Goal: Information Seeking & Learning: Learn about a topic

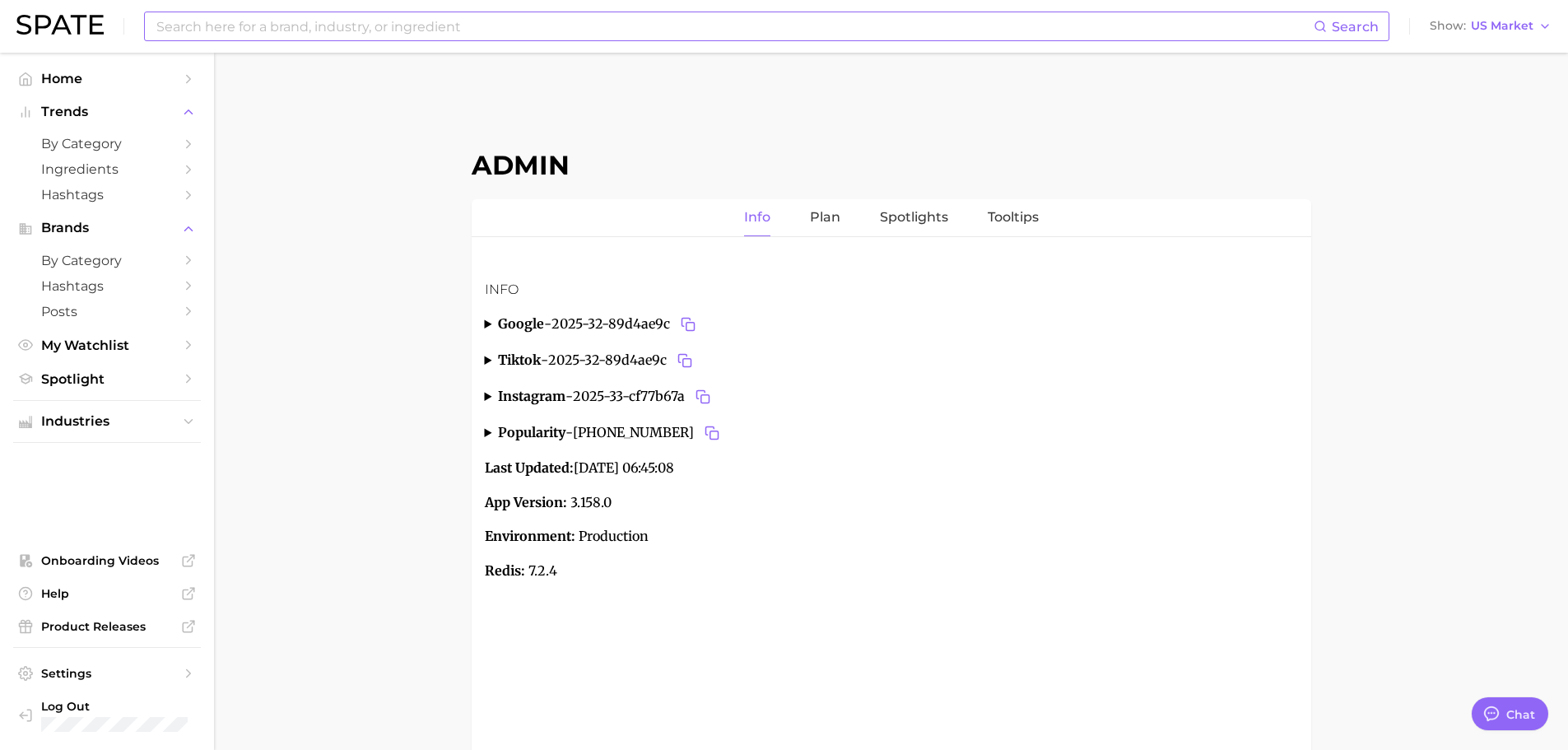
click at [326, 23] on input at bounding box center [734, 26] width 1159 height 28
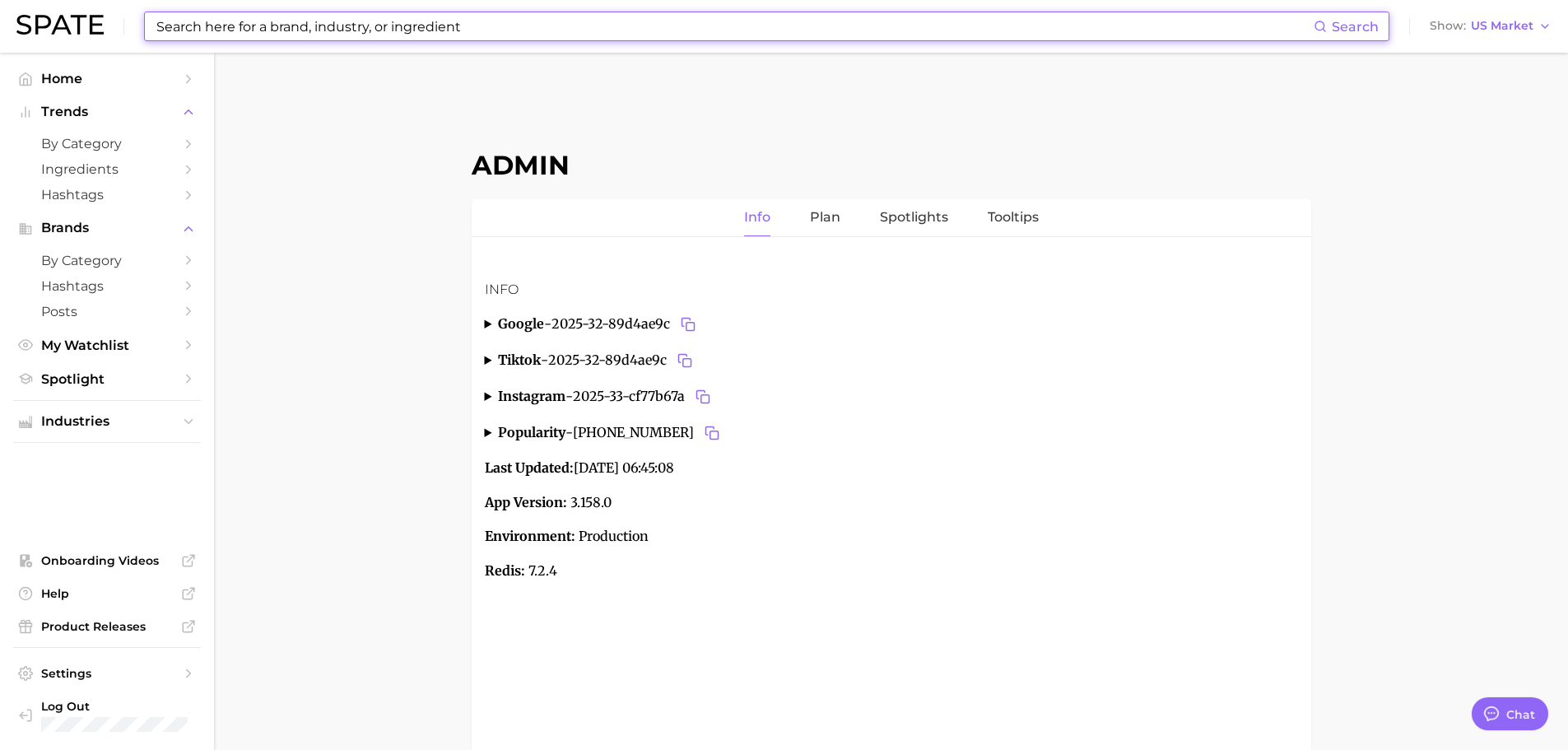
paste input "sun supplement"
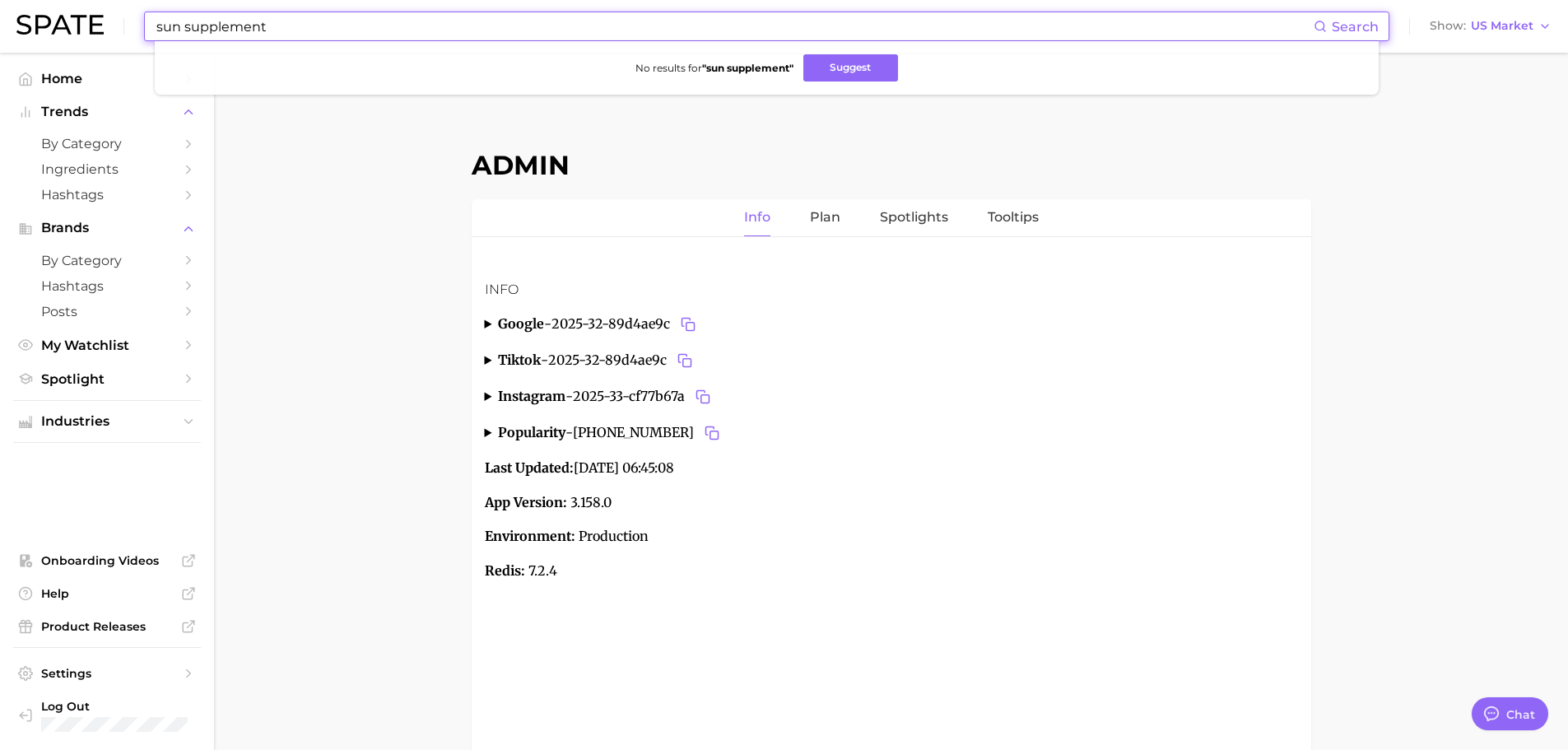
click at [301, 30] on input "sun supplement" at bounding box center [734, 26] width 1159 height 28
paste input "nad+"
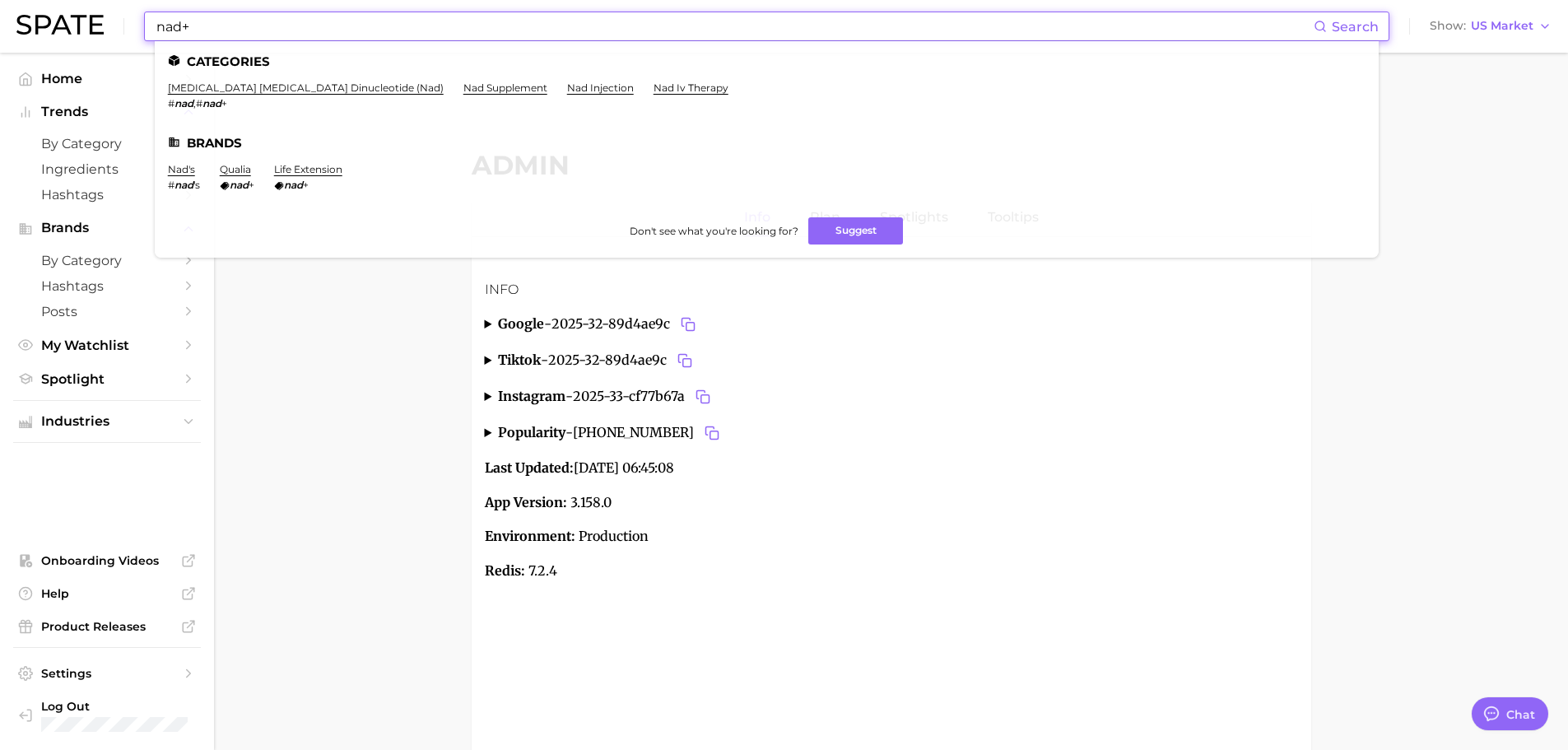
click at [317, 35] on input "nad+" at bounding box center [734, 26] width 1159 height 28
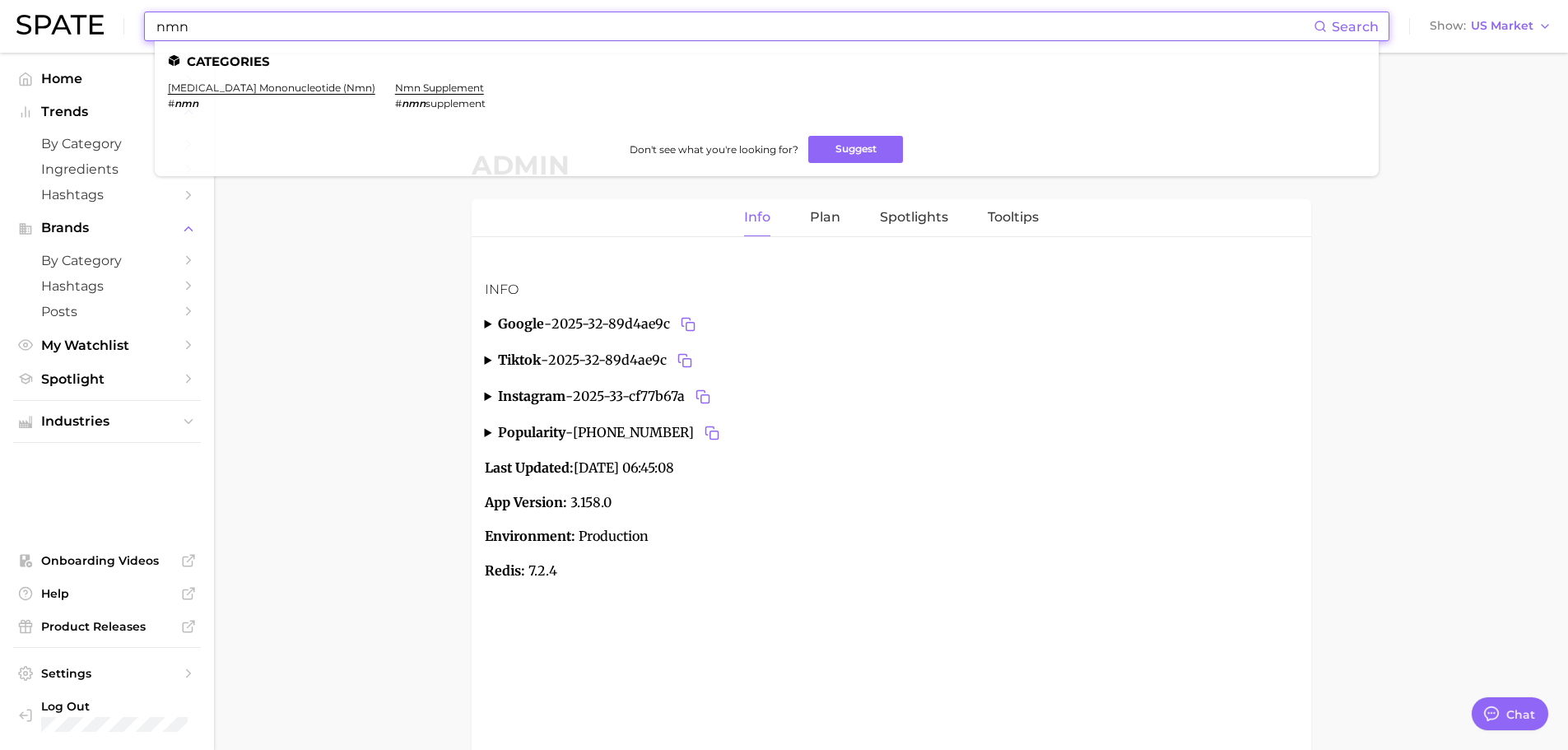
click at [297, 17] on input "nmn" at bounding box center [734, 26] width 1159 height 28
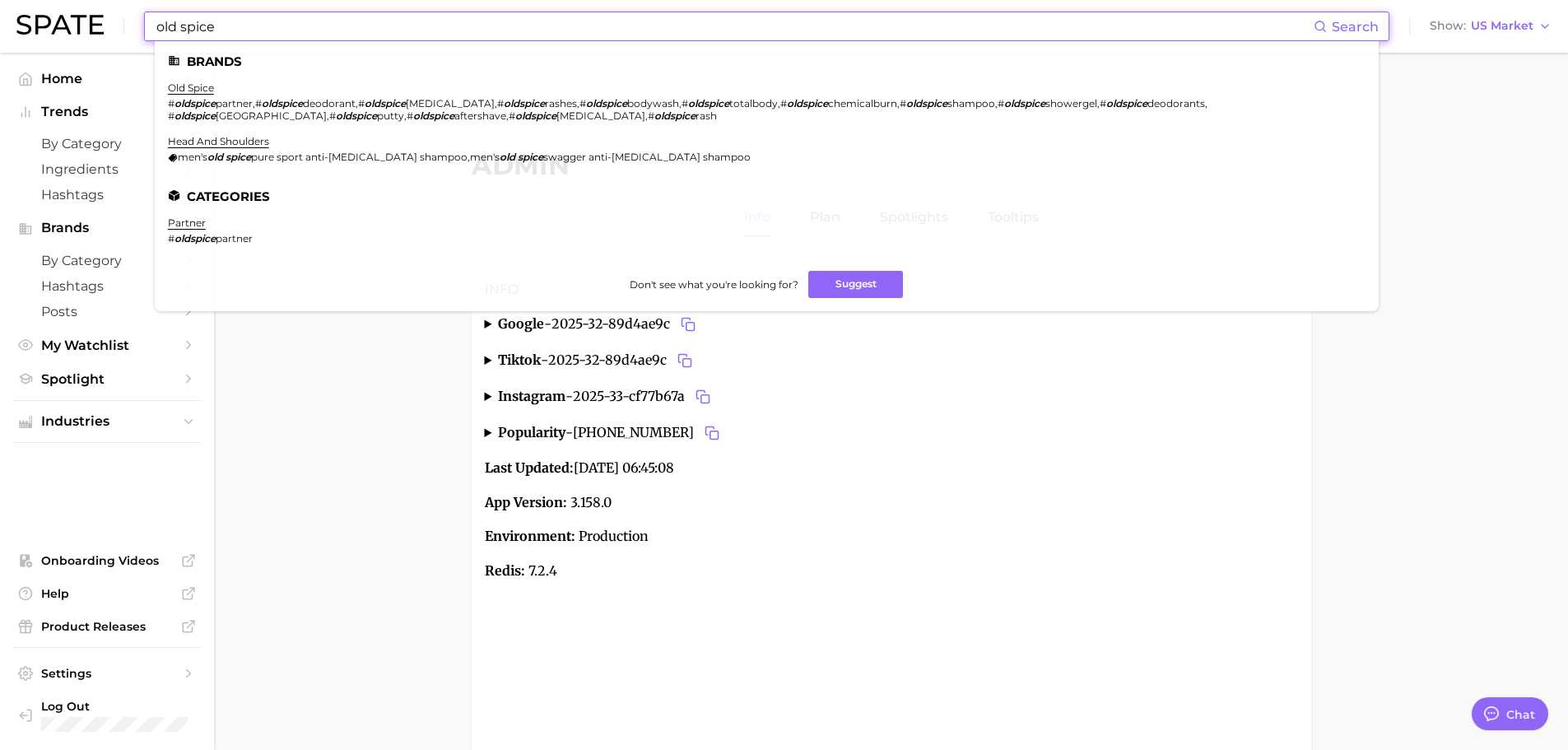
click at [304, 23] on input "old spice" at bounding box center [734, 26] width 1159 height 28
paste input "sesame perfum"
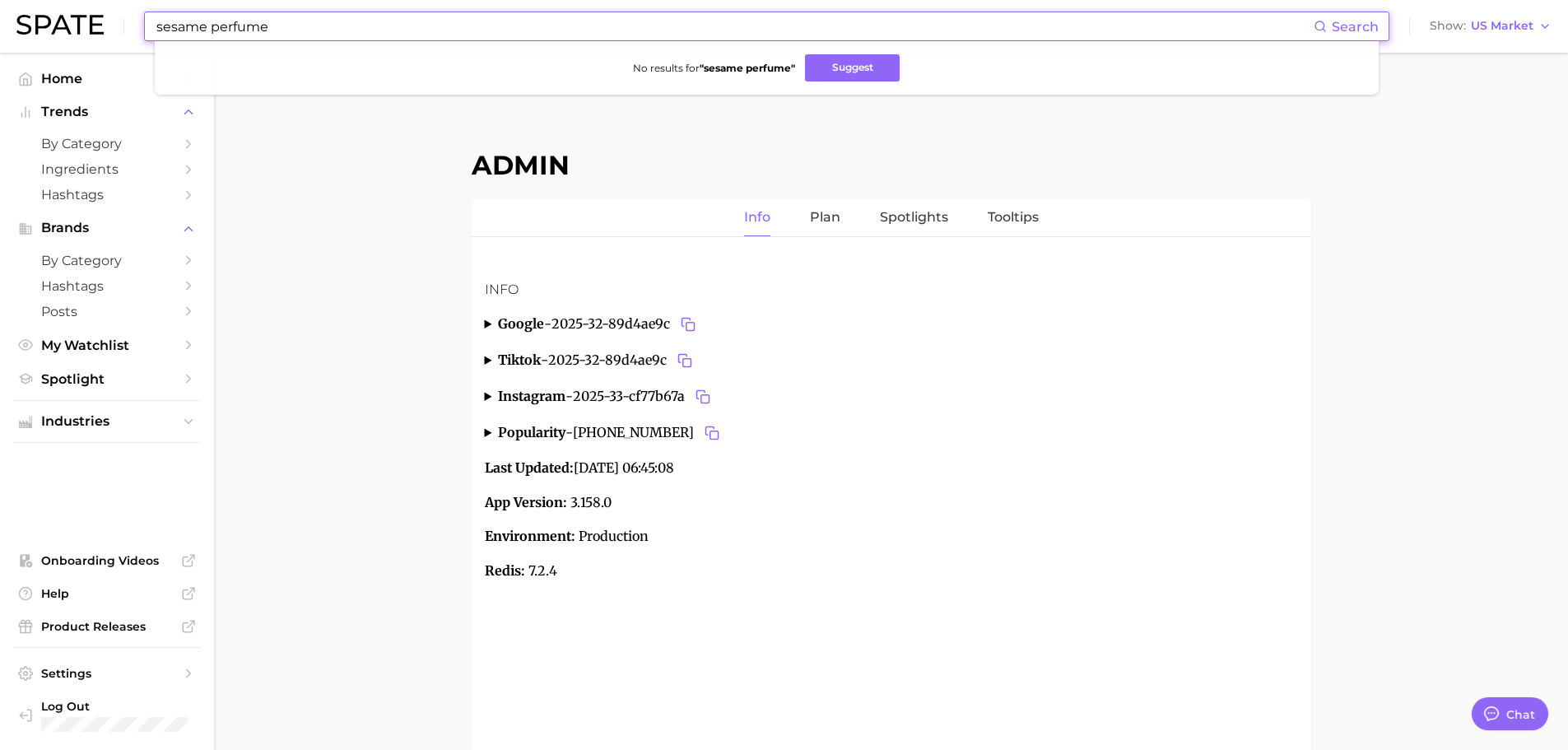
click at [314, 33] on input "sesame perfume" at bounding box center [734, 26] width 1159 height 28
paste input "#oldspic"
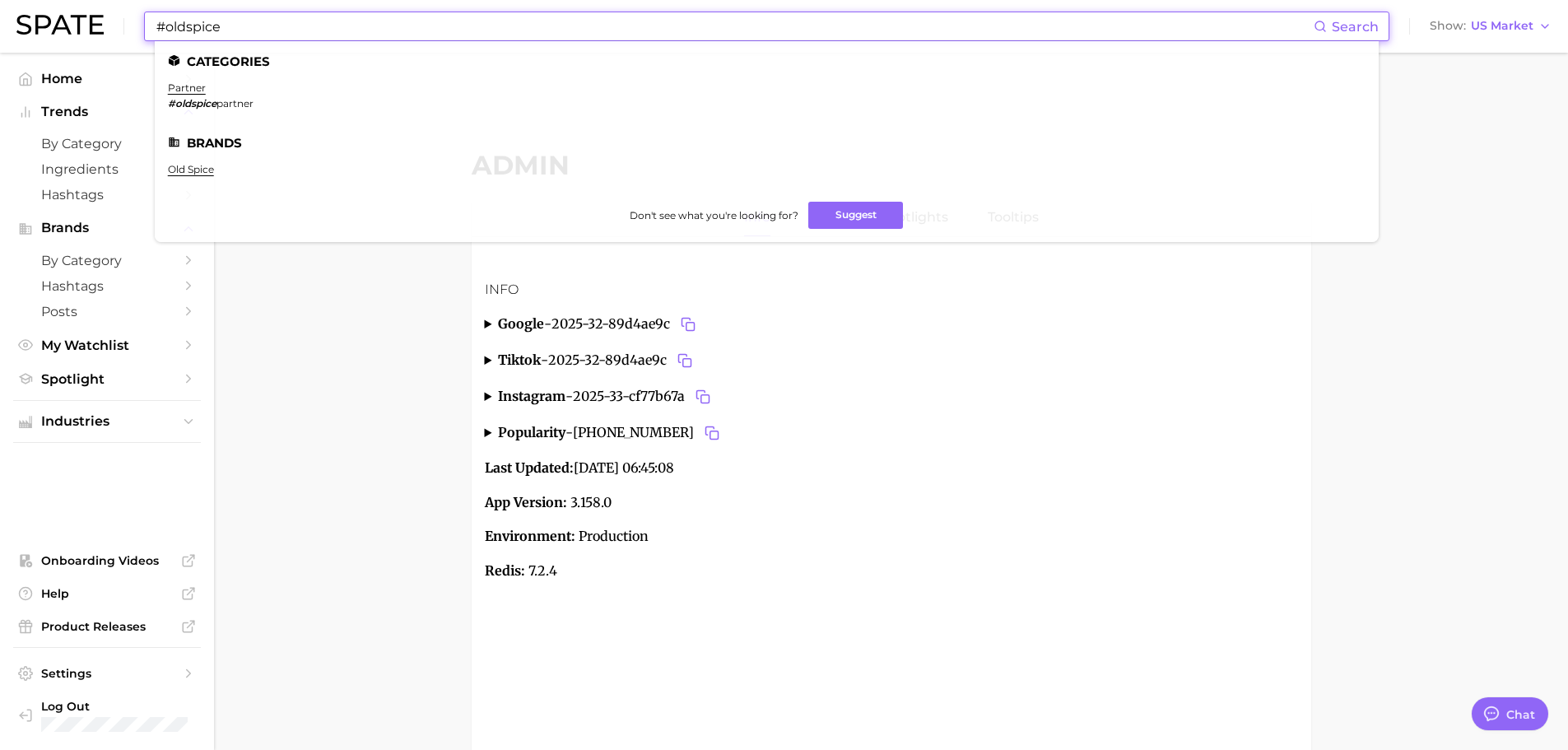
click at [312, 14] on input "#oldspice" at bounding box center [734, 26] width 1159 height 28
paste input "spicy tuna"
click at [312, 14] on input "spicy tuna" at bounding box center [734, 26] width 1159 height 28
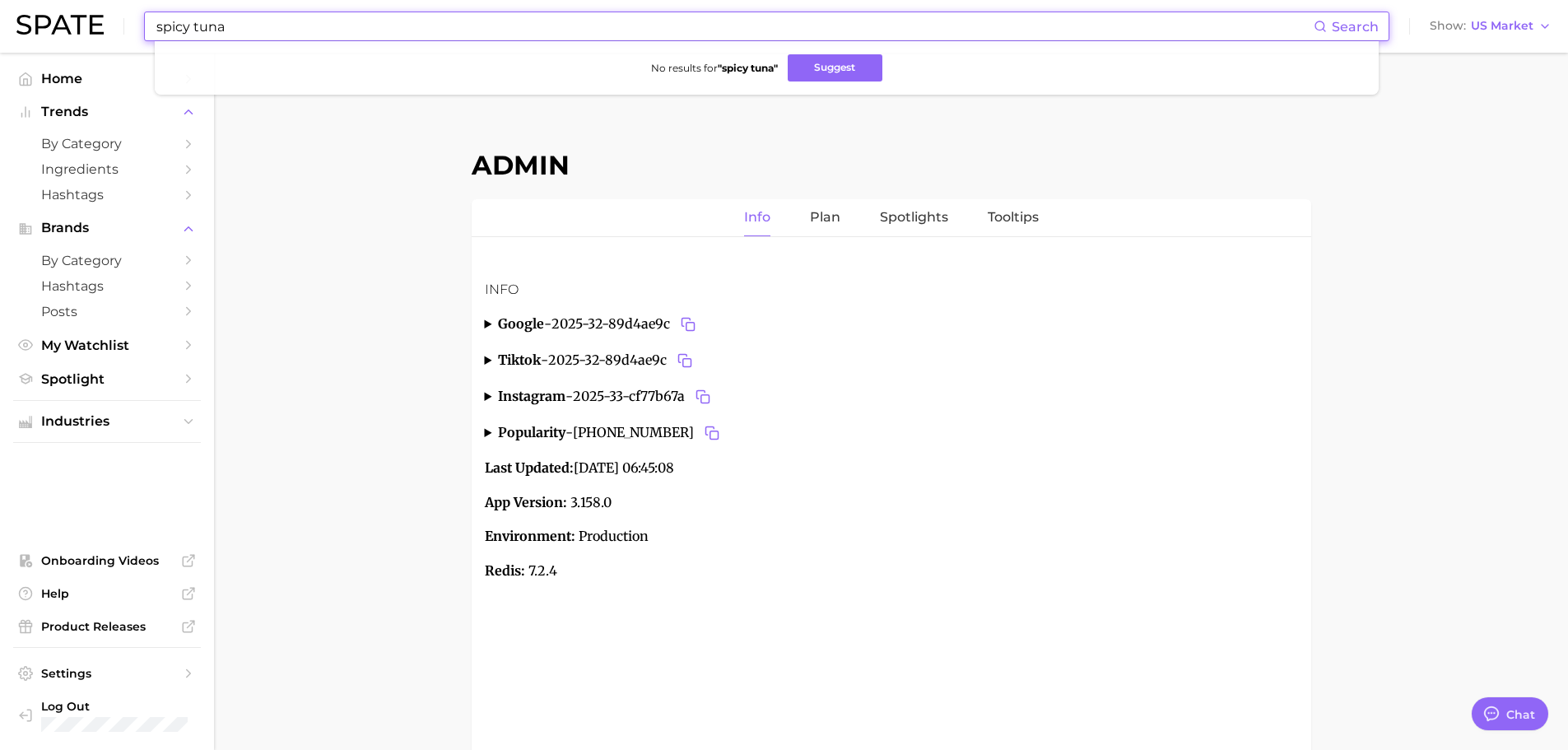
click at [260, 22] on input "spicy tuna" at bounding box center [734, 26] width 1159 height 28
paste input "afnan"
type input "afnan"
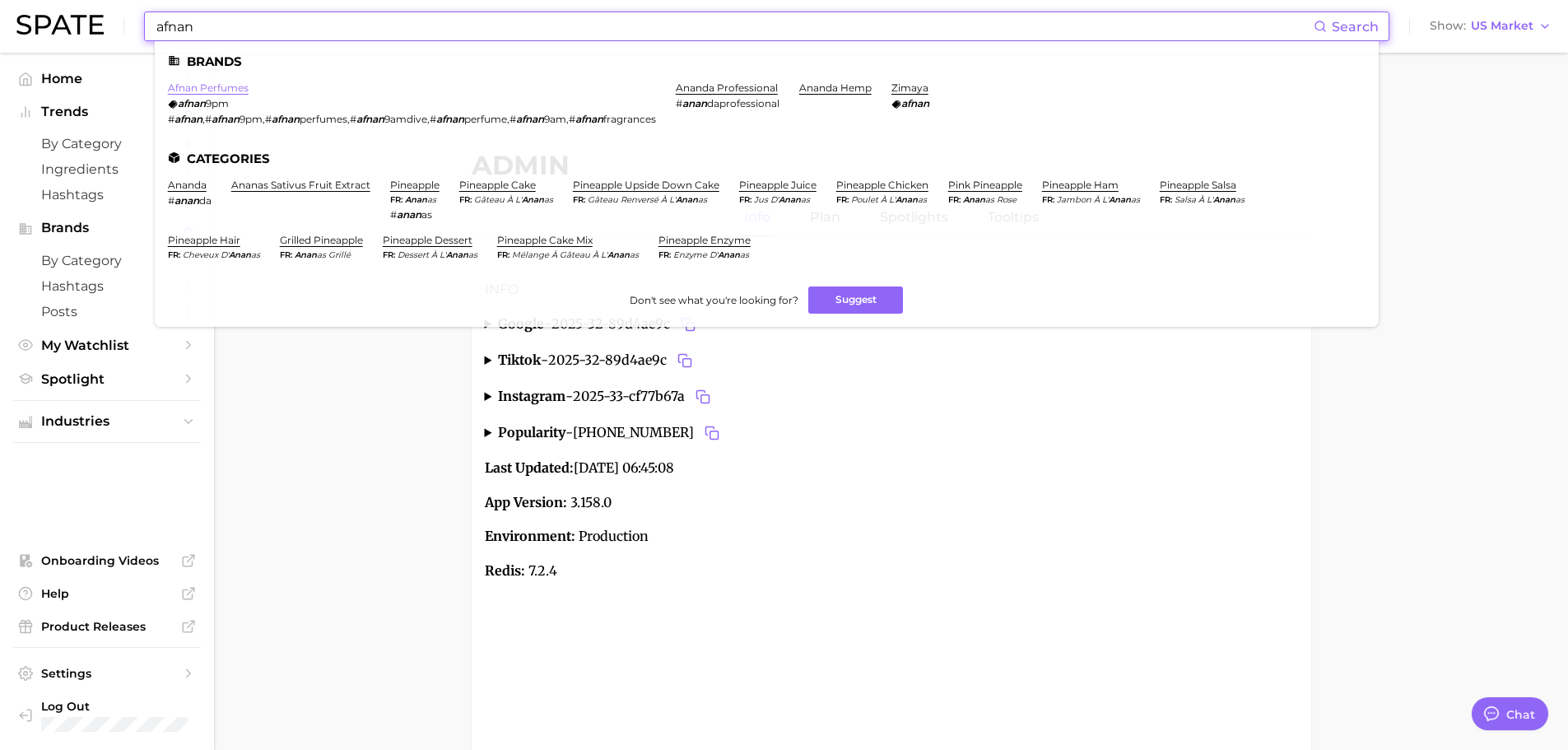
click at [220, 90] on link "afnan perfumes" at bounding box center [208, 88] width 81 height 12
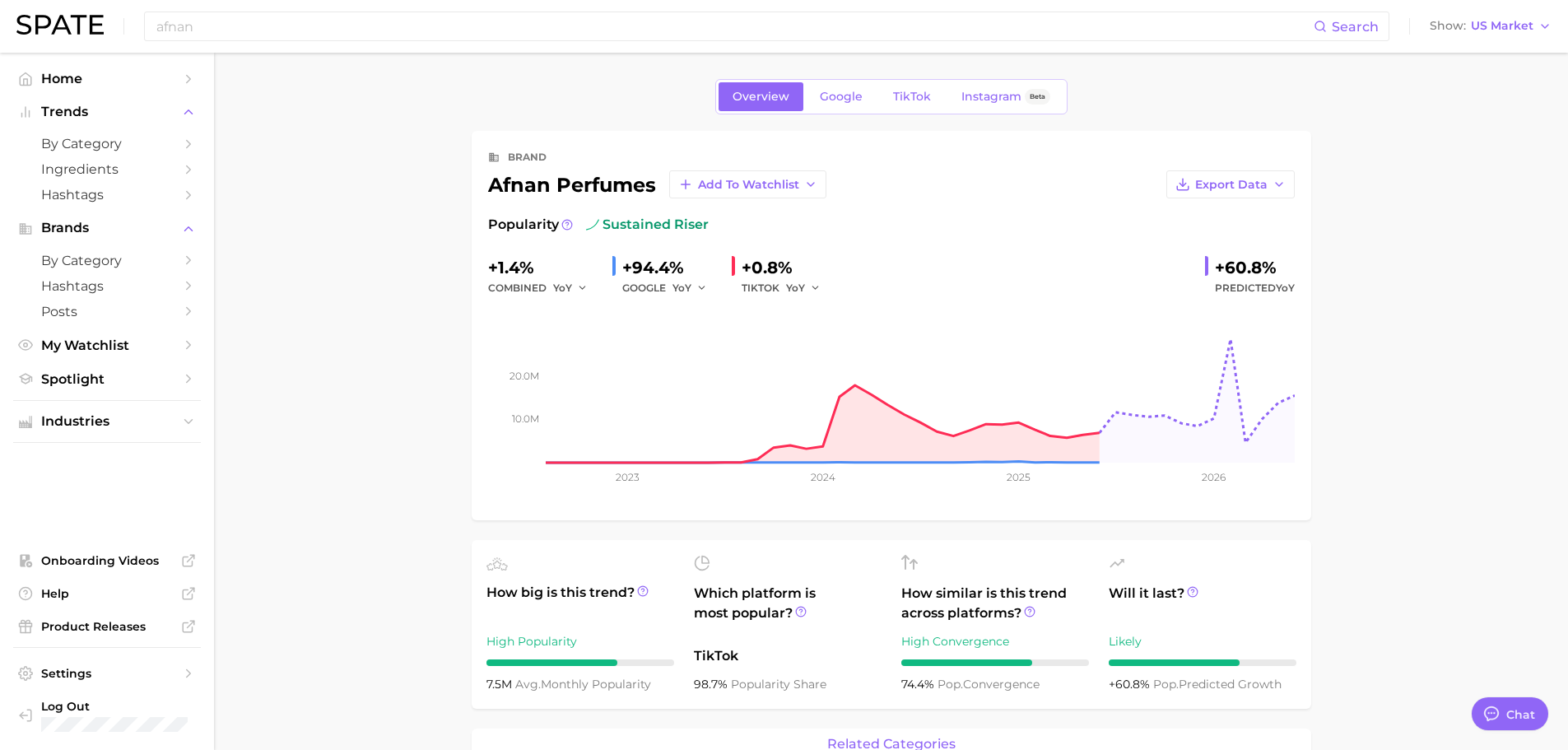
type textarea "x"
click at [608, 181] on div "afnan perfumes Add to Watchlist" at bounding box center [657, 184] width 338 height 28
copy div "perfumes"
click at [259, 30] on input "afnan" at bounding box center [734, 26] width 1159 height 28
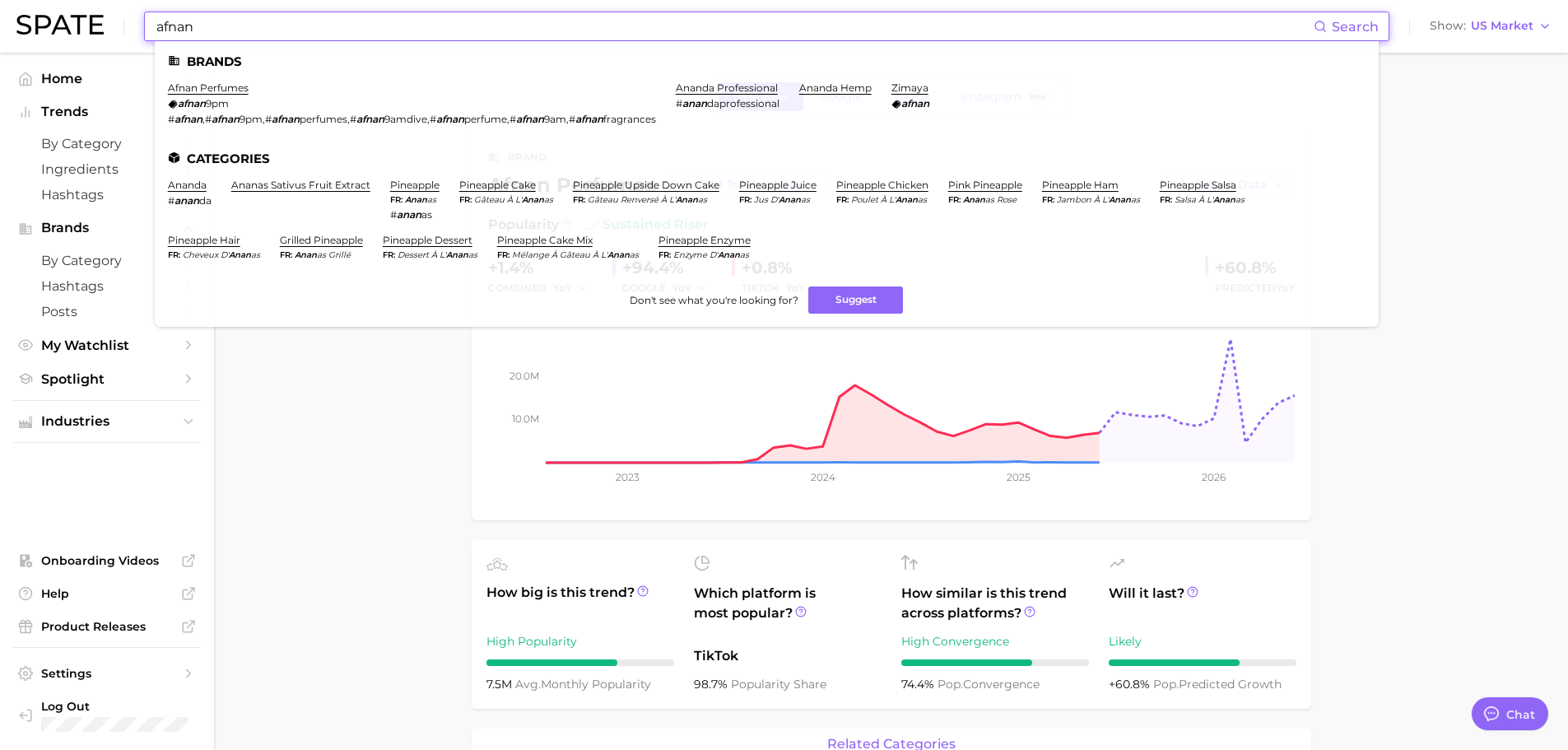
click at [259, 30] on input "afnan" at bounding box center [734, 26] width 1159 height 28
paste input "cacia serum"
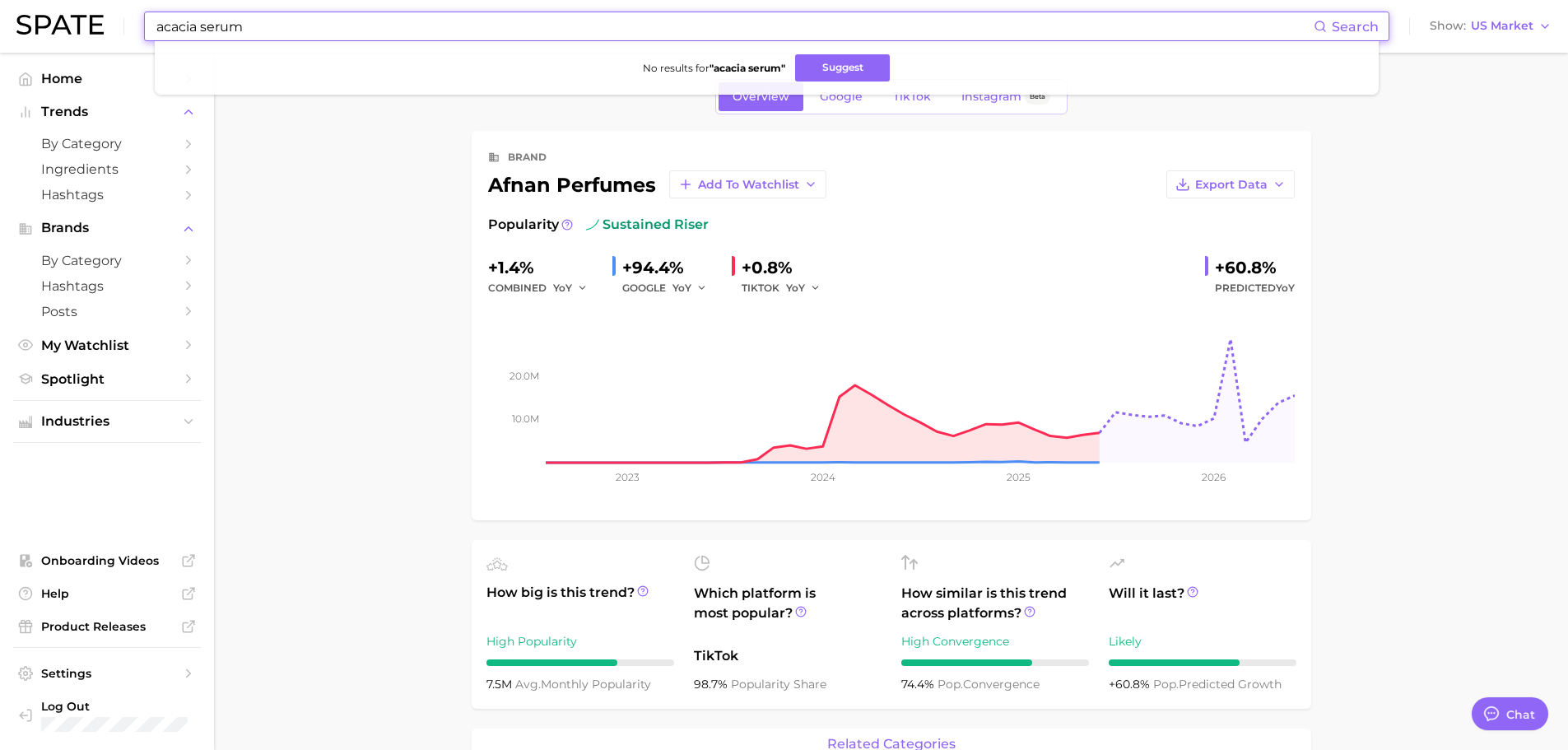
click at [224, 24] on input "acacia serum" at bounding box center [734, 26] width 1159 height 28
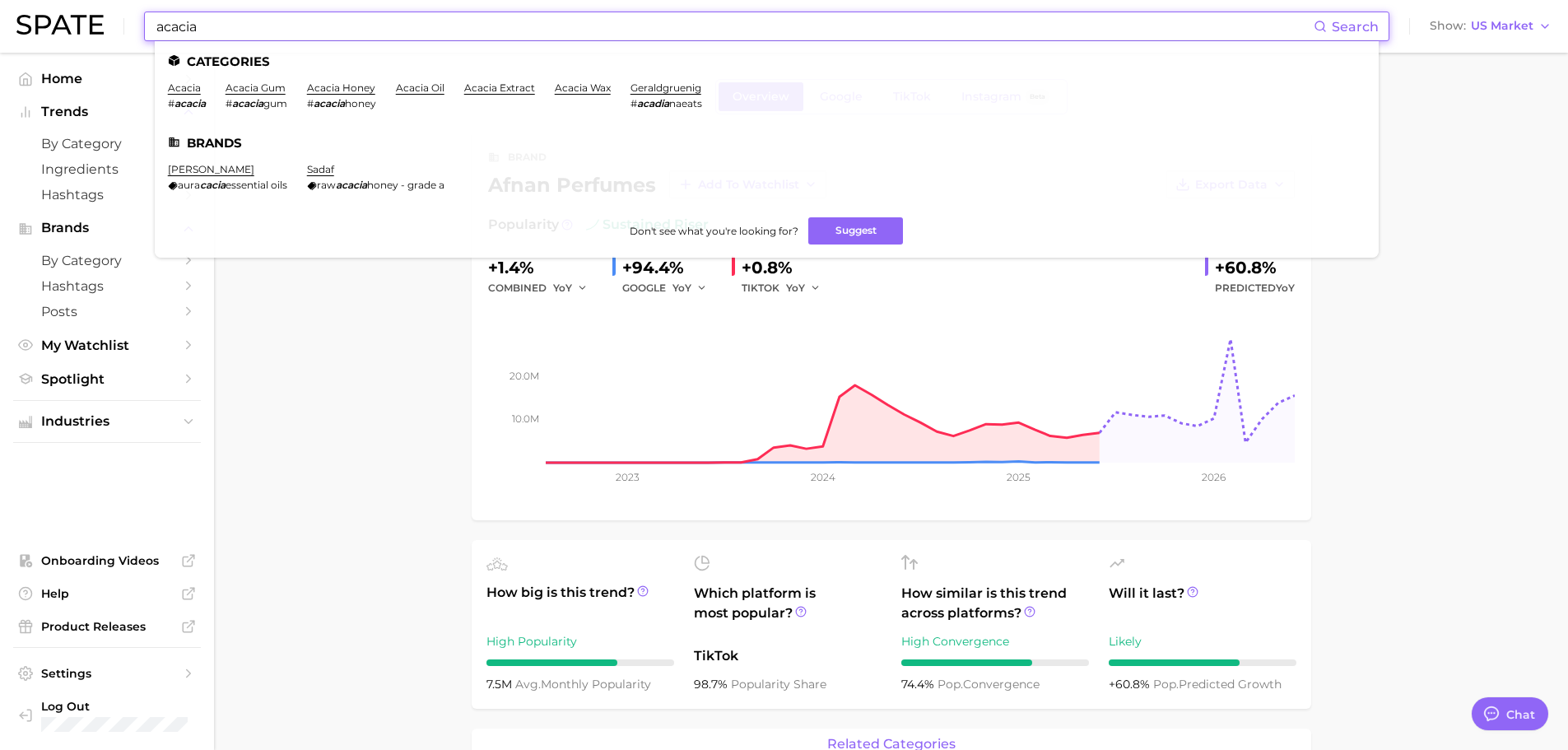
click at [234, 22] on input "acacia" at bounding box center [734, 26] width 1159 height 28
click at [234, 22] on input "a" at bounding box center [734, 26] width 1159 height 28
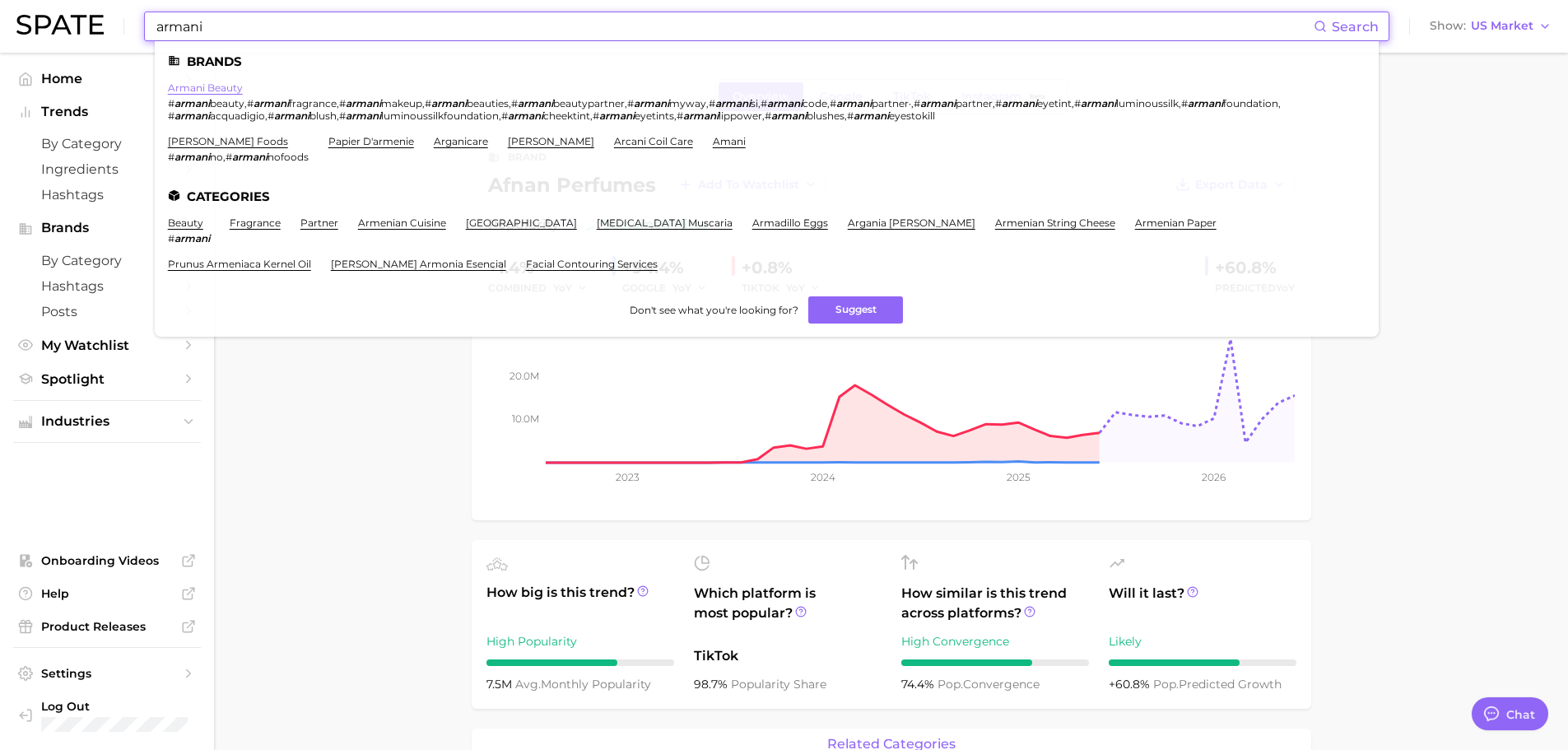
click at [205, 88] on link "armani beauty" at bounding box center [205, 88] width 75 height 12
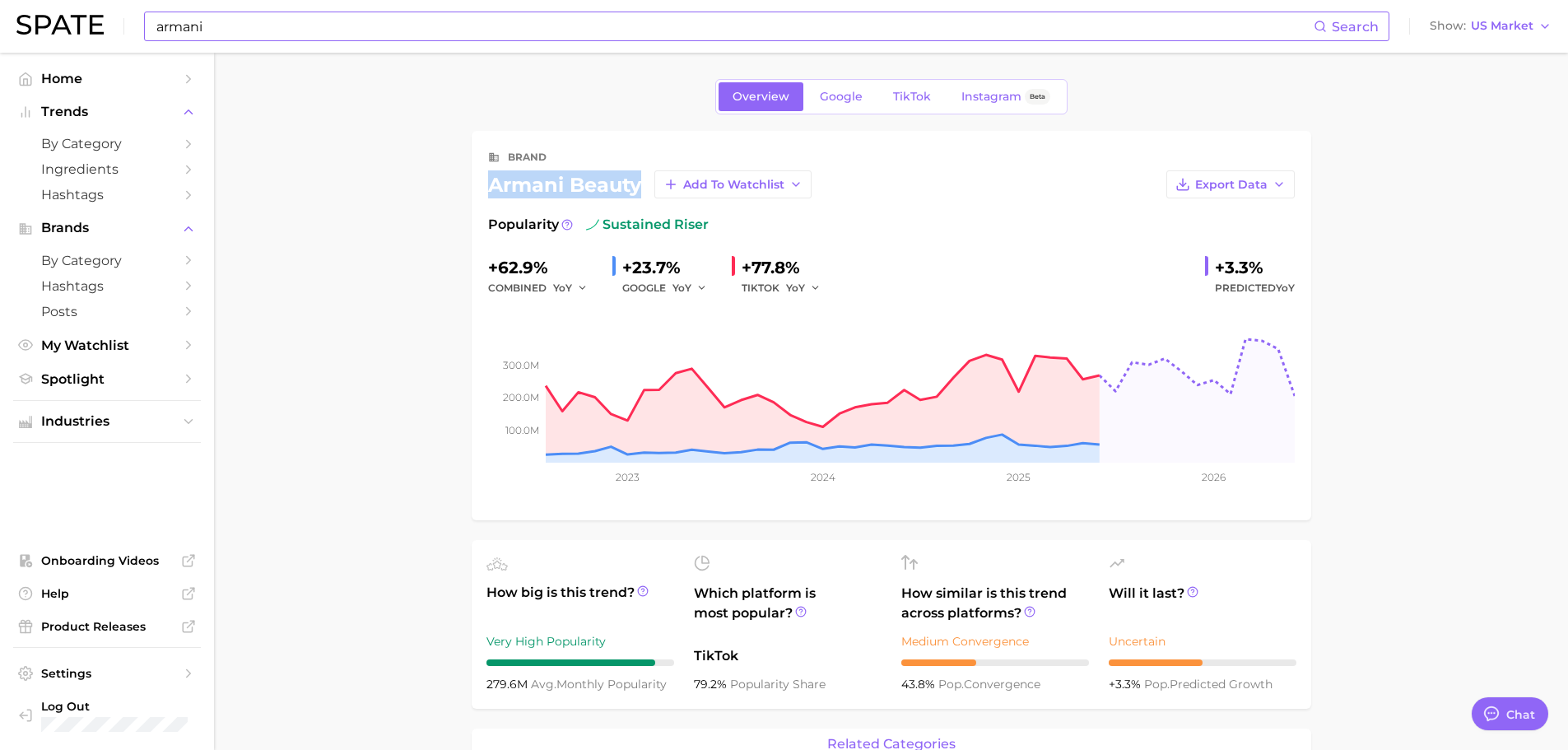
drag, startPoint x: 641, startPoint y: 180, endPoint x: 475, endPoint y: 181, distance: 166.0
click at [475, 181] on div "brand armani beauty Add to Watchlist Export Data Popularity sustained riser +62…" at bounding box center [891, 325] width 840 height 389
copy div "armani beauty"
click at [235, 22] on input "armani" at bounding box center [734, 26] width 1159 height 28
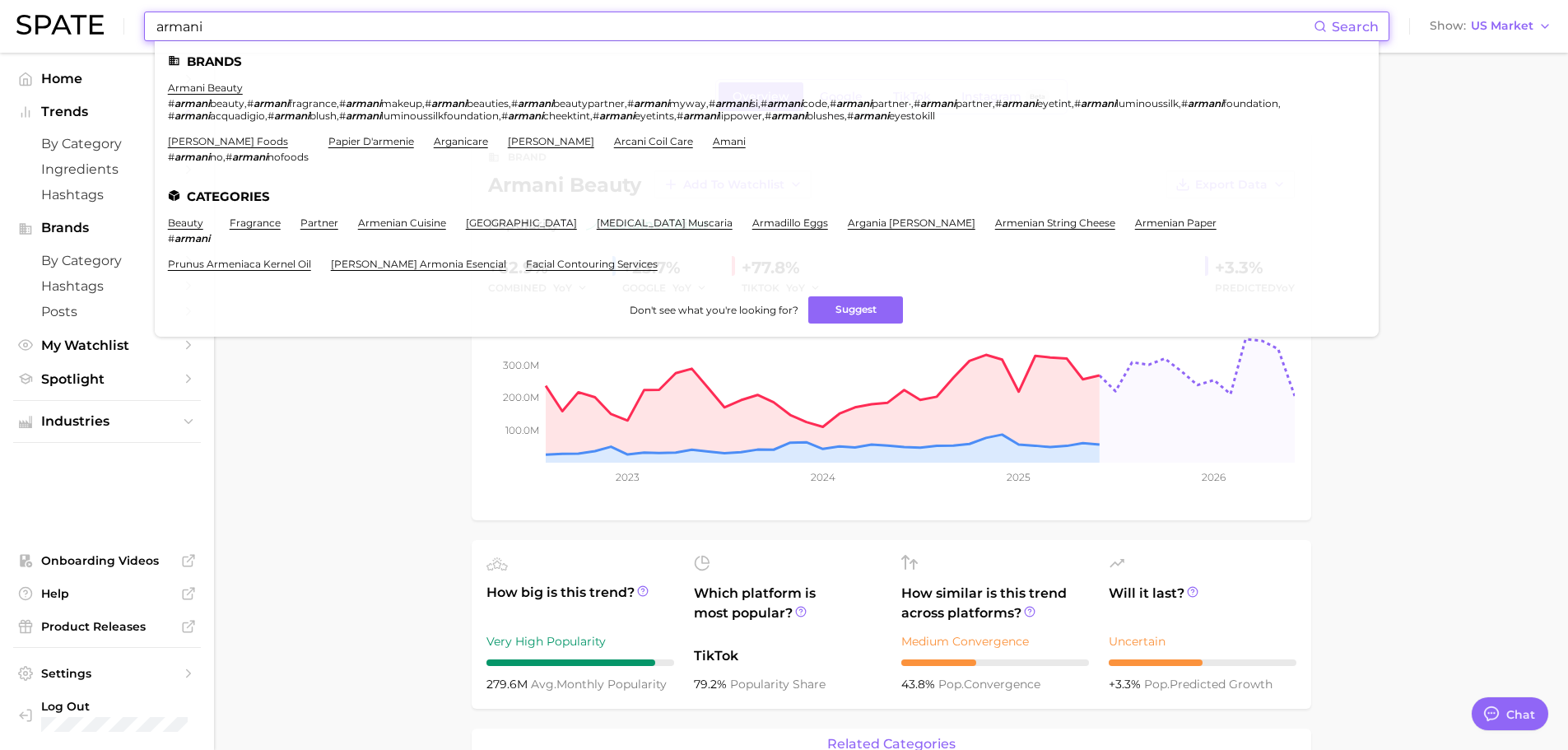
click at [235, 22] on input "armani" at bounding box center [734, 26] width 1159 height 28
paste input "bouncecurl"
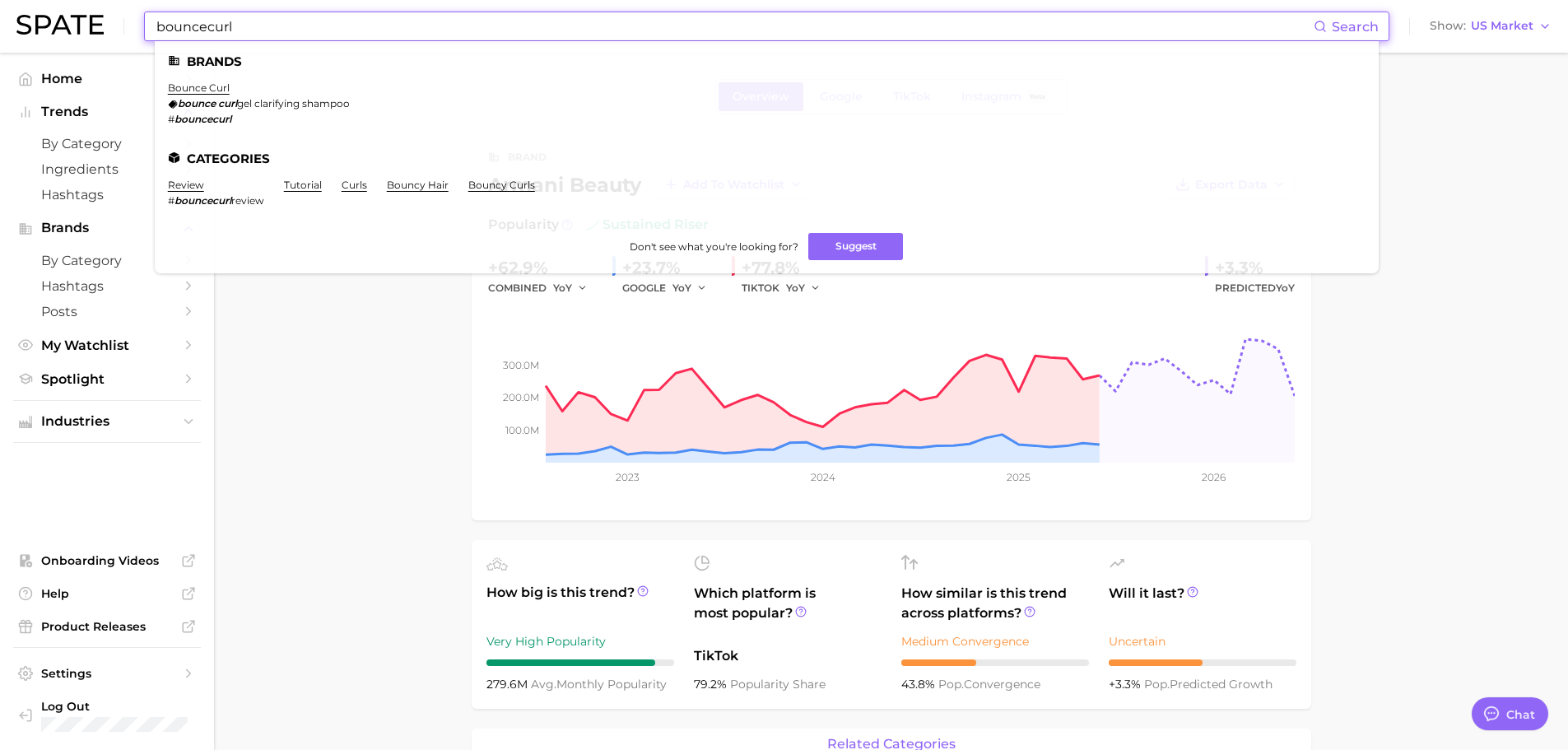
click at [204, 25] on input "bouncecurl" at bounding box center [734, 26] width 1159 height 28
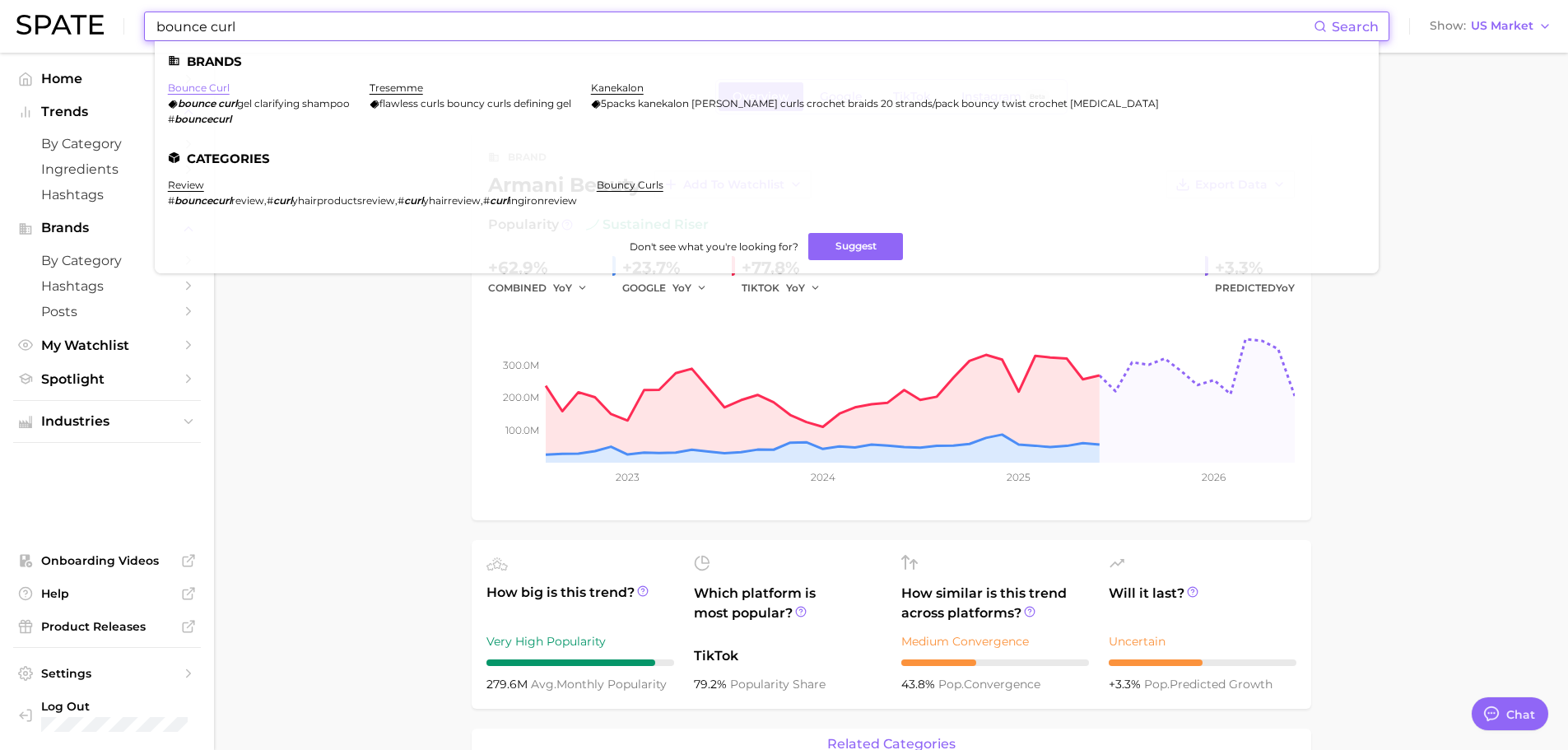
click at [204, 87] on link "bounce curl" at bounding box center [198, 88] width 62 height 12
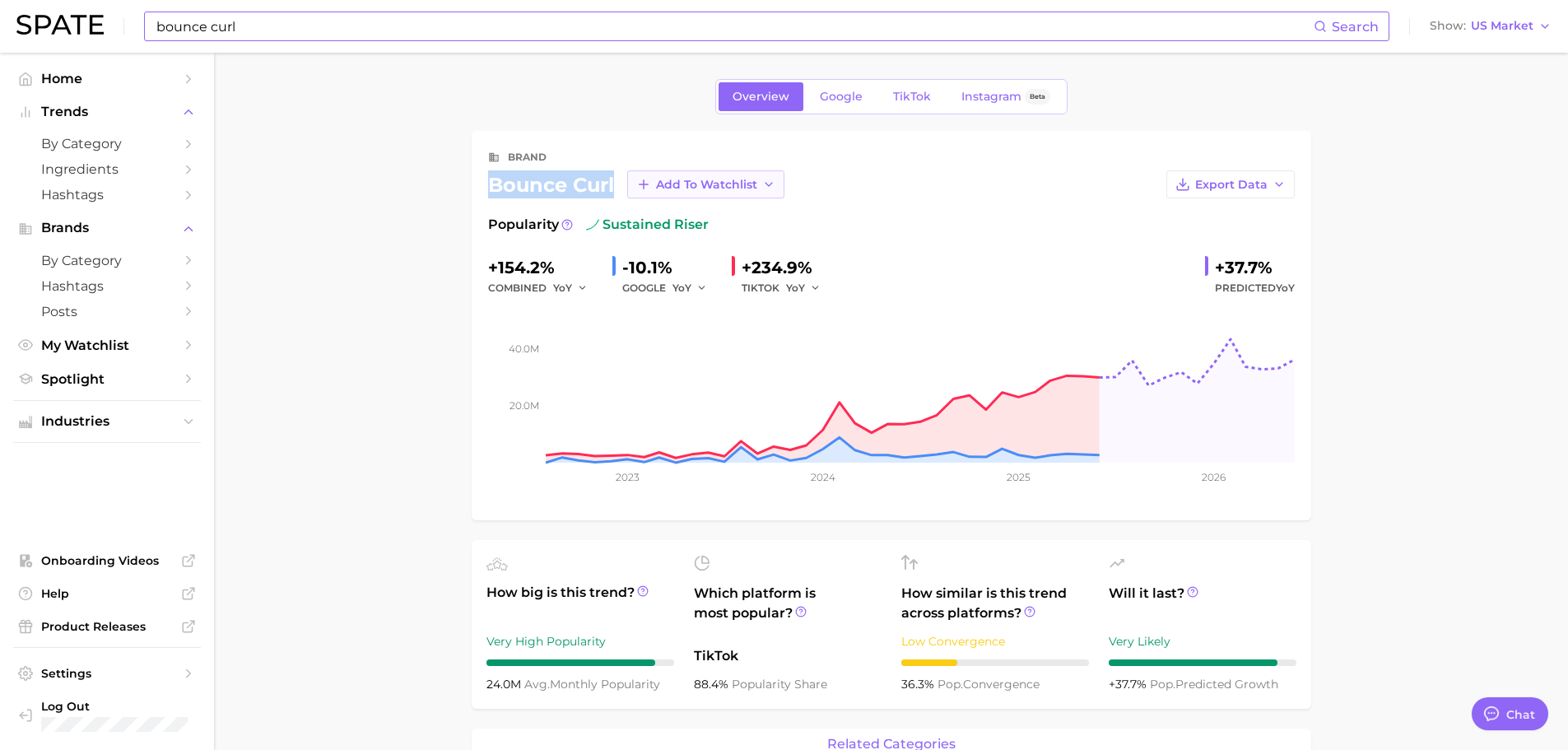
drag, startPoint x: 490, startPoint y: 188, endPoint x: 628, endPoint y: 179, distance: 138.3
click at [628, 179] on div "bounce curl Add to Watchlist" at bounding box center [636, 184] width 296 height 28
copy div "bounce curl"
click at [265, 20] on input "bounce curl" at bounding box center [734, 26] width 1159 height 28
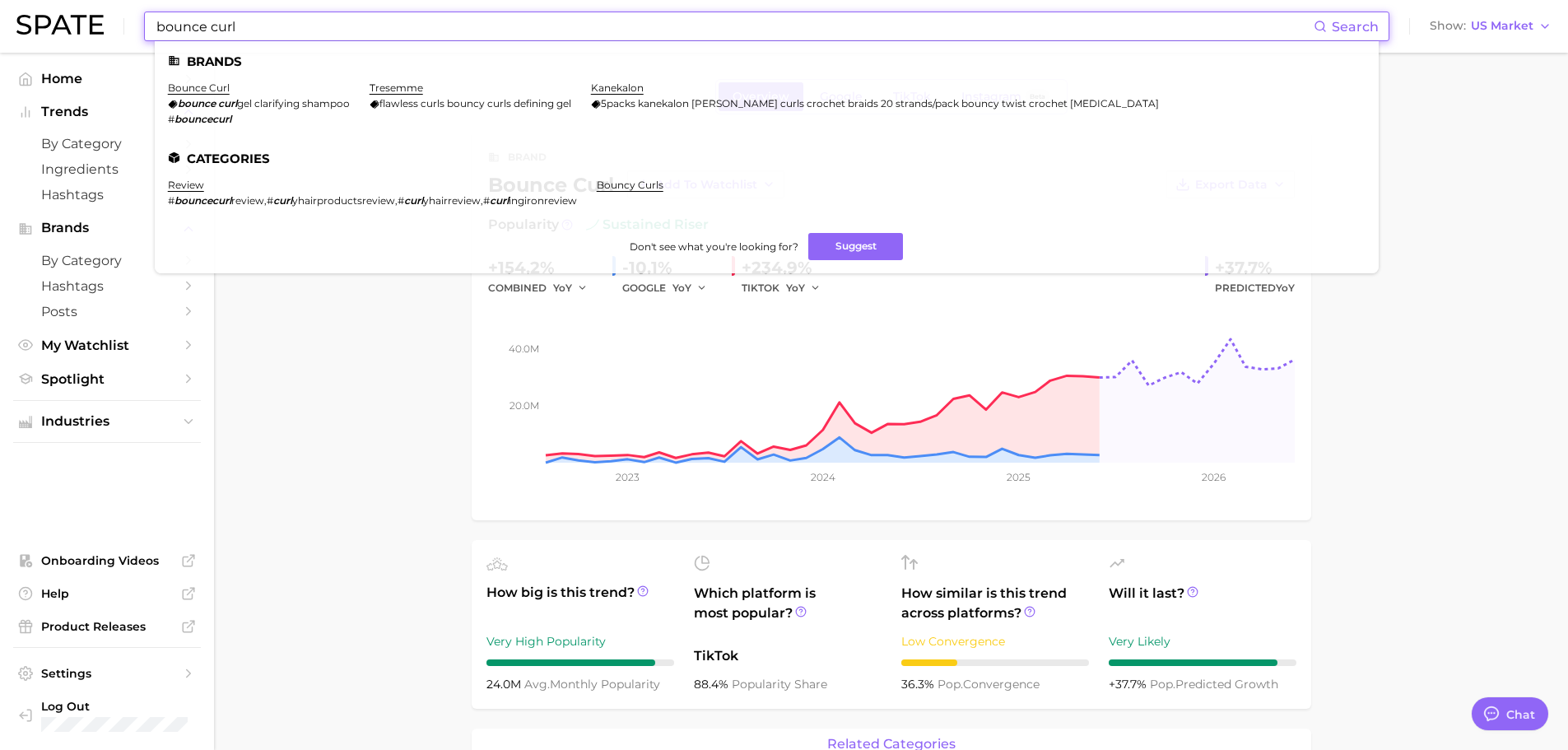
click at [265, 20] on input "bounce curl" at bounding box center [734, 26] width 1159 height 28
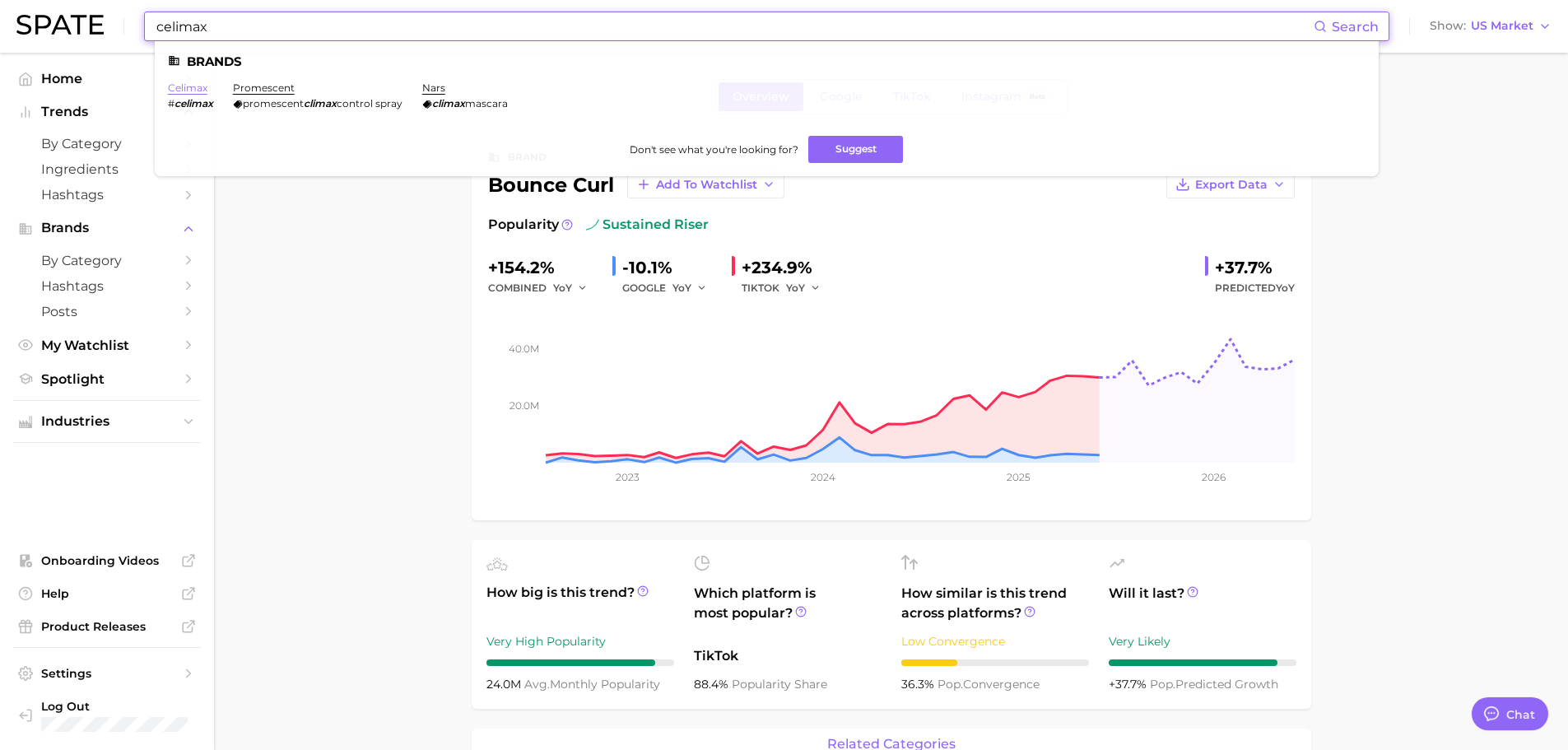
type input "celimax"
click at [187, 84] on link "celimax" at bounding box center [187, 88] width 39 height 12
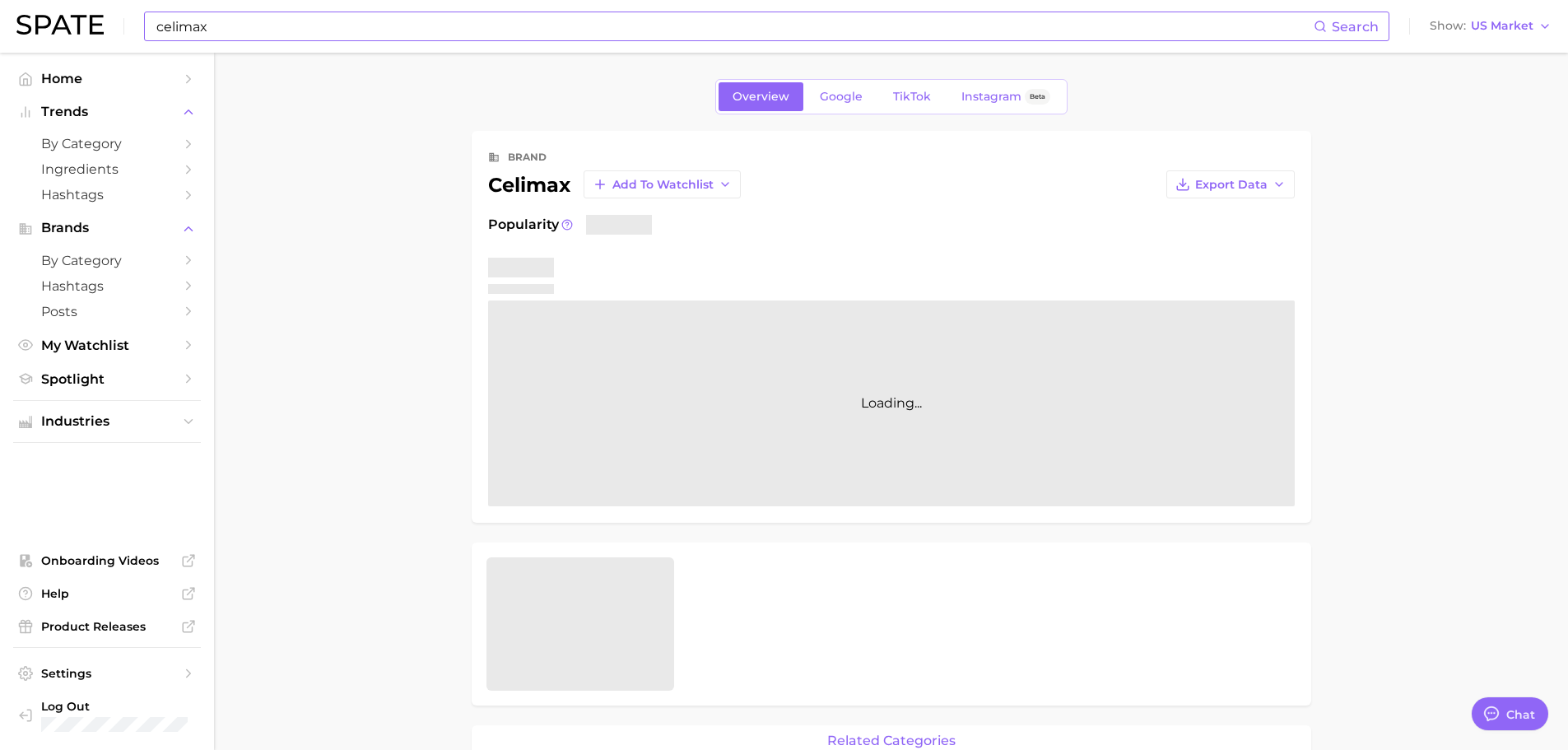
click at [544, 187] on div "celimax Add to Watchlist" at bounding box center [614, 184] width 252 height 28
copy div "celimax"
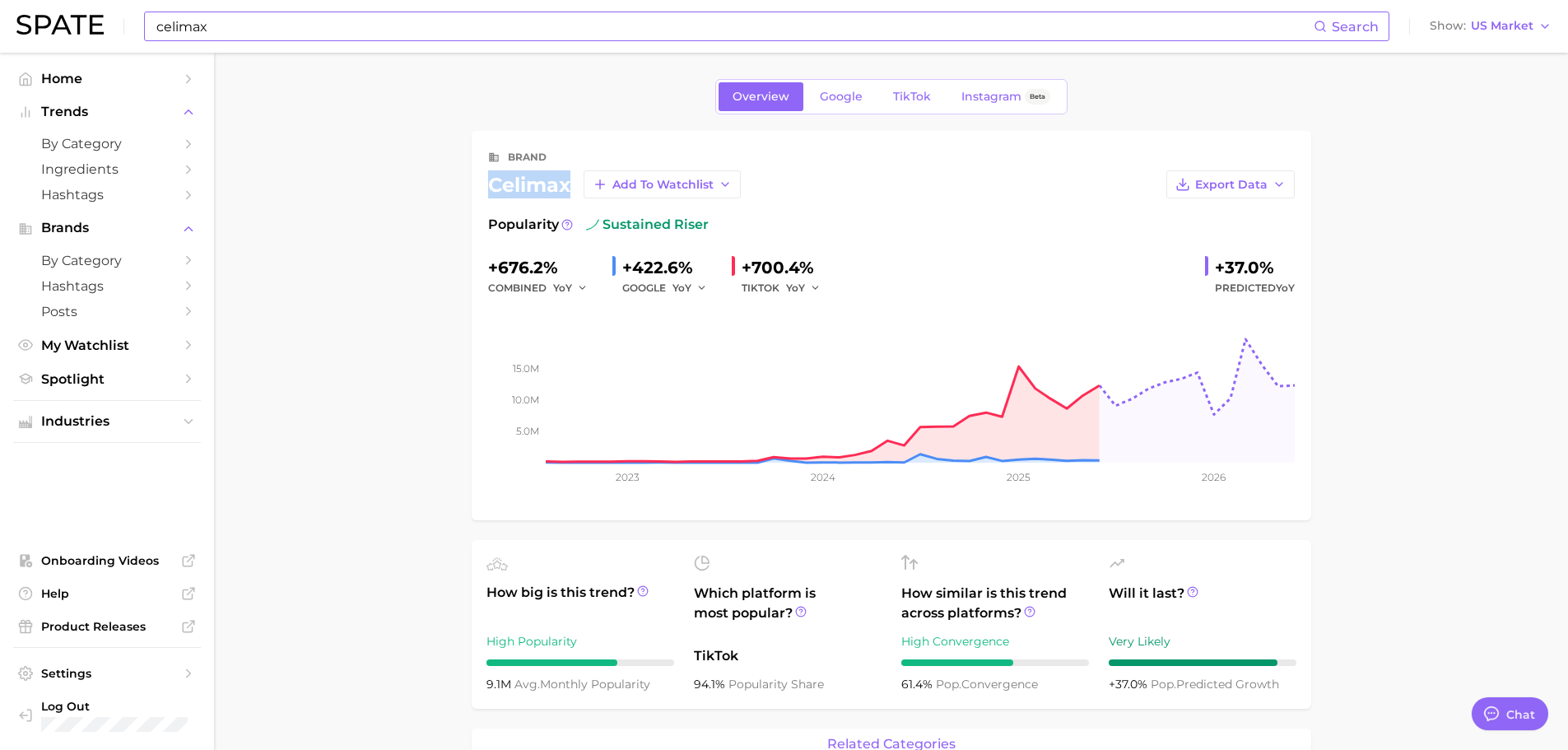
click at [269, 19] on input "celimax" at bounding box center [734, 26] width 1159 height 28
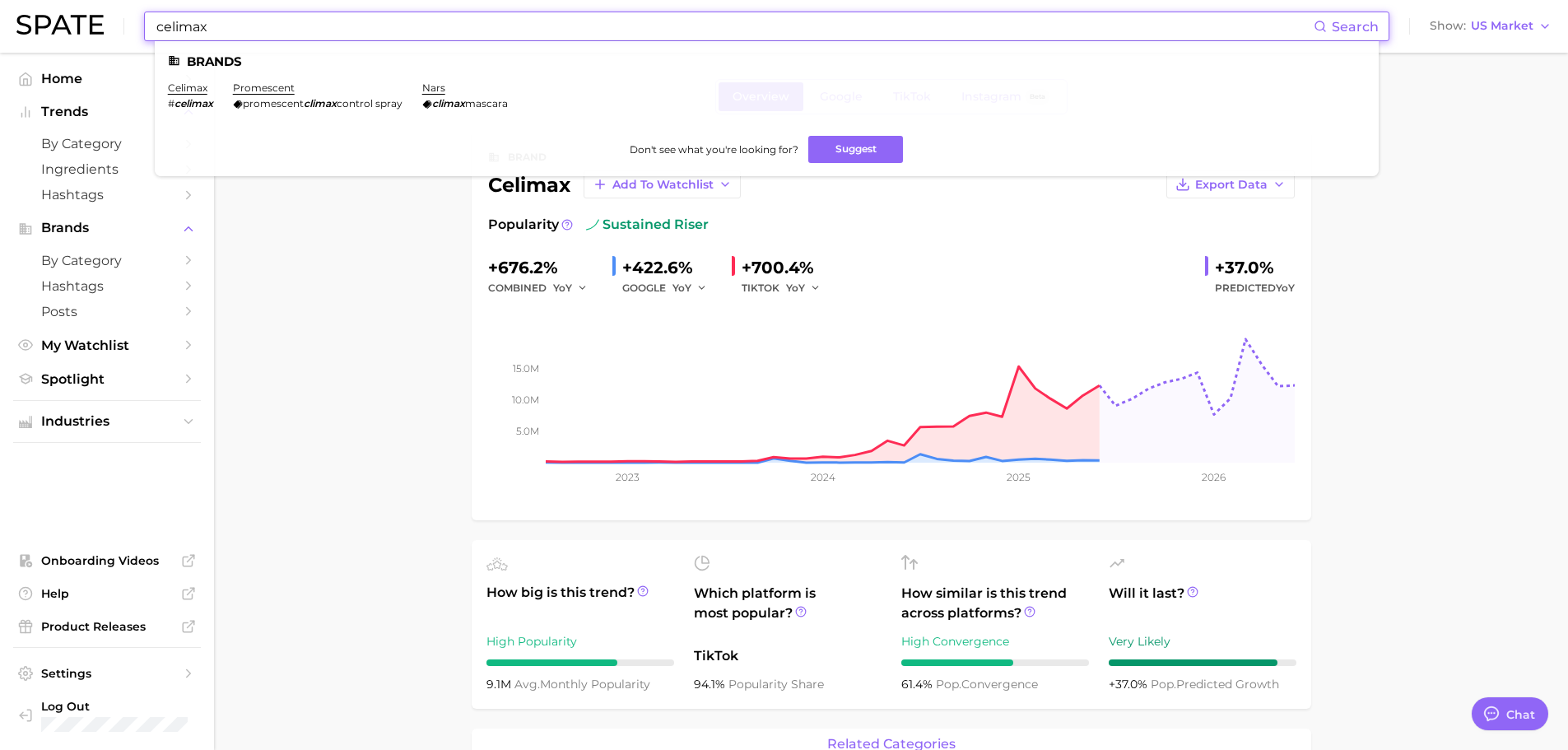
click at [269, 19] on input "celimax" at bounding box center [734, 26] width 1159 height 28
paste input
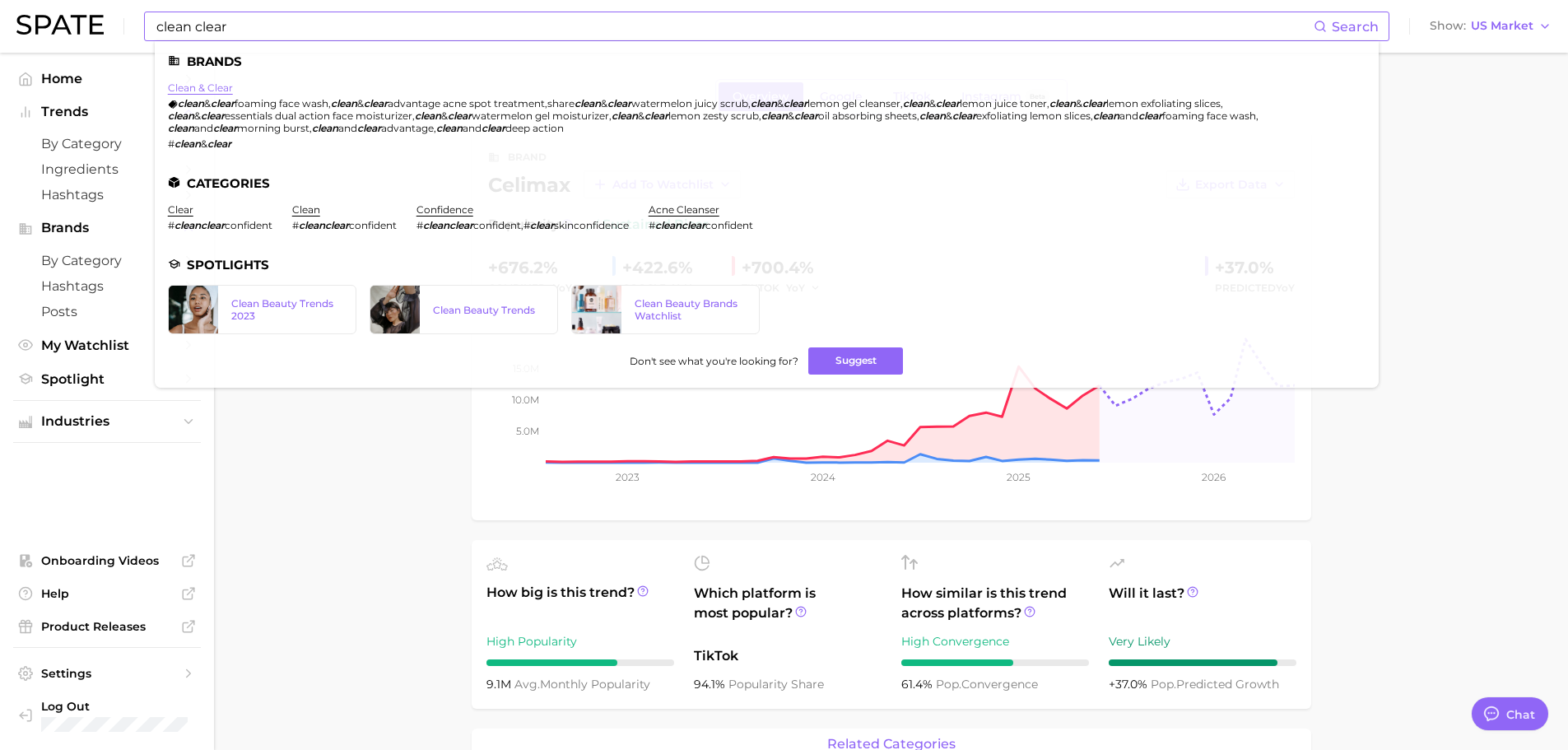
click at [205, 87] on link "clean & clear" at bounding box center [200, 88] width 65 height 12
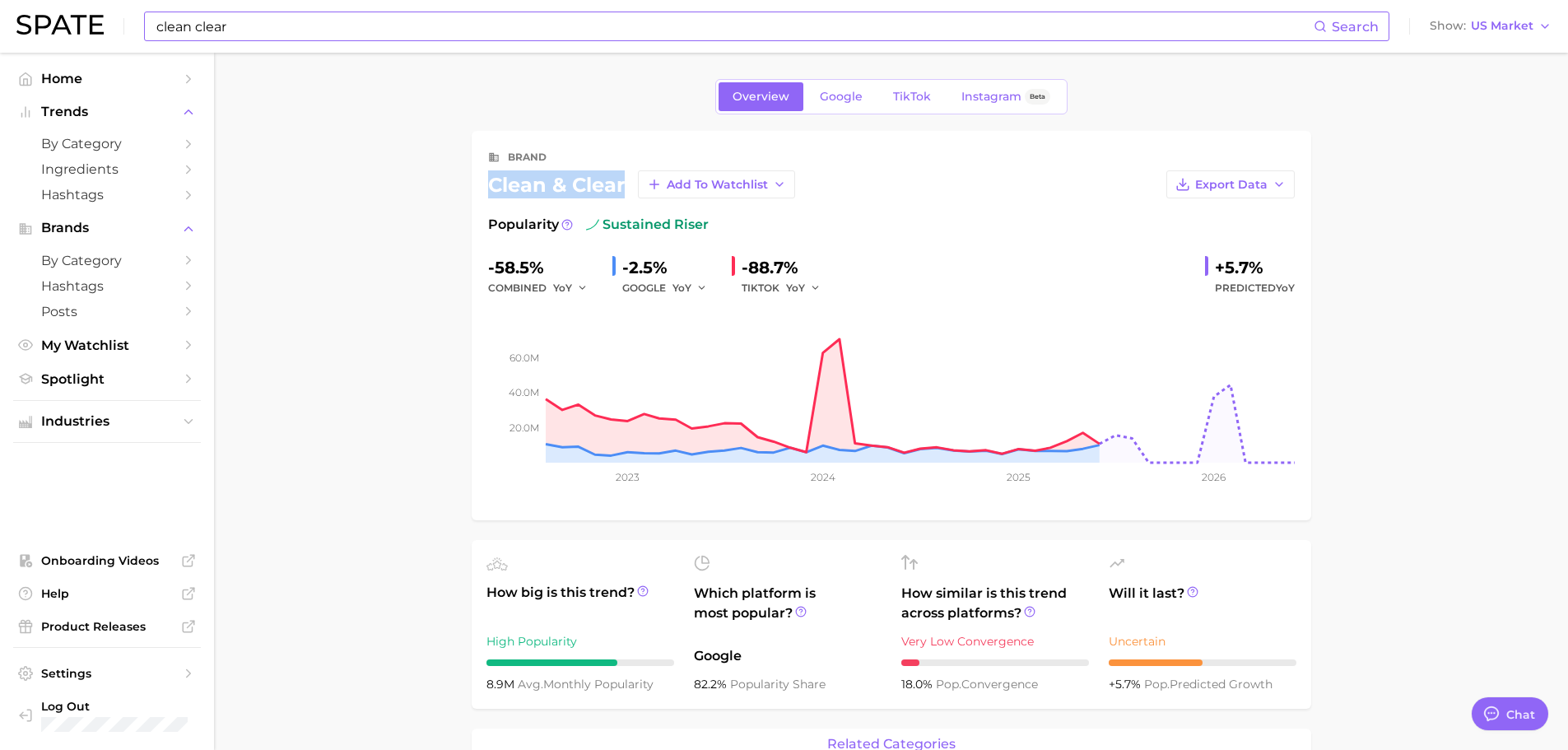
drag, startPoint x: 622, startPoint y: 183, endPoint x: 481, endPoint y: 174, distance: 141.3
click at [481, 174] on div "brand clean & clear Add to Watchlist Export Data Popularity sustained riser -58…" at bounding box center [891, 325] width 840 height 389
copy div "clean & clear"
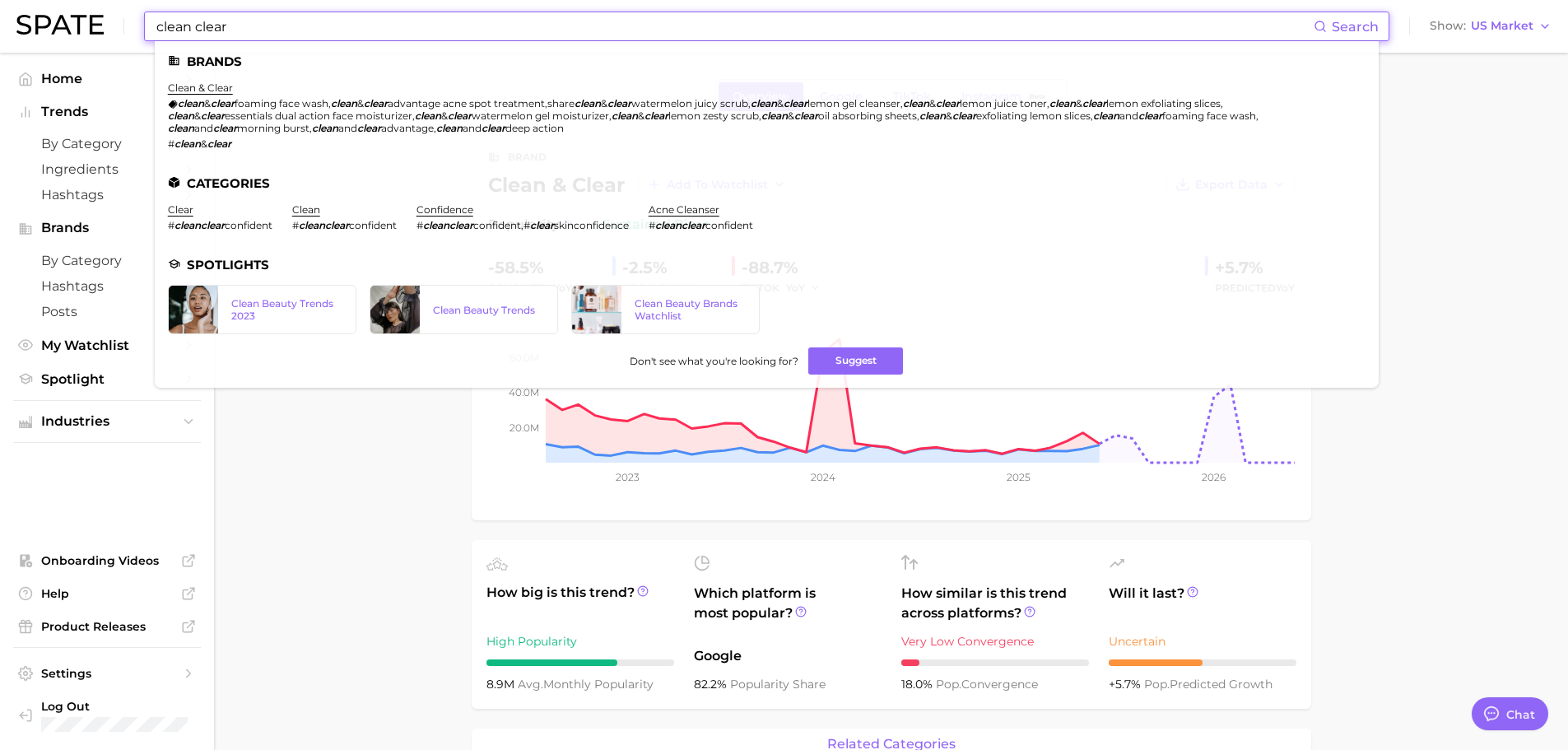
click at [278, 13] on input "clean clear" at bounding box center [734, 26] width 1159 height 28
paste input "inique"
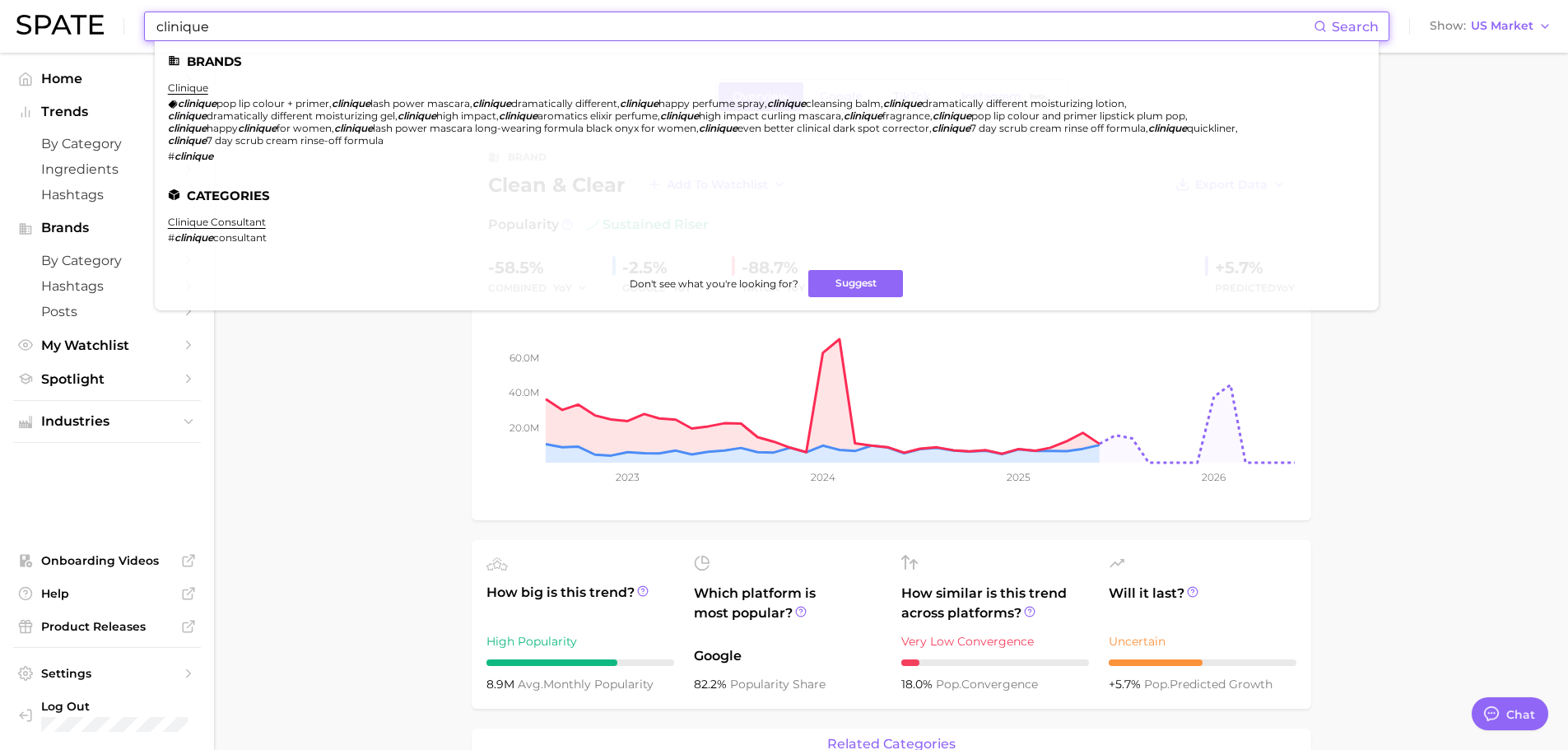
type input "clinique"
